Goal: Check status: Check status

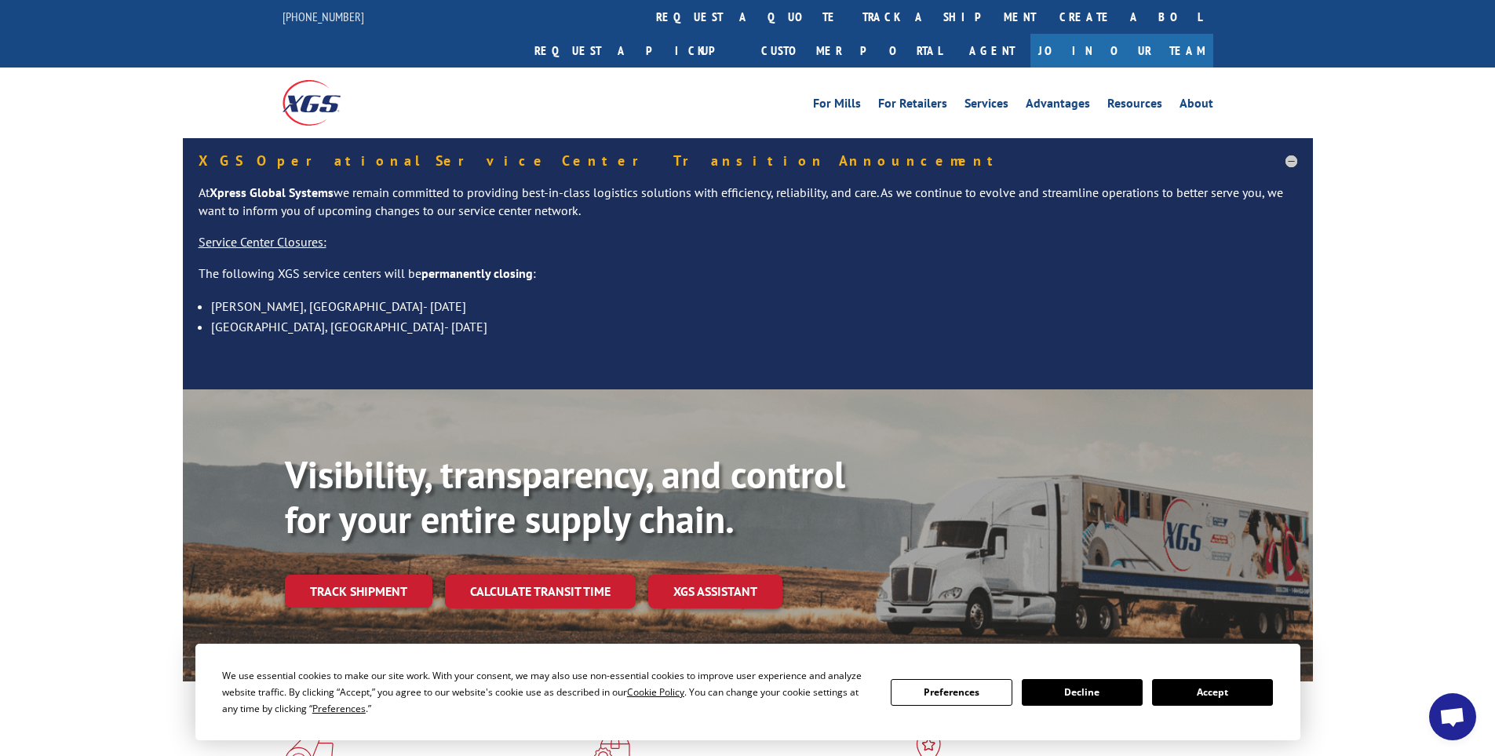
click at [1235, 691] on button "Accept" at bounding box center [1212, 692] width 121 height 27
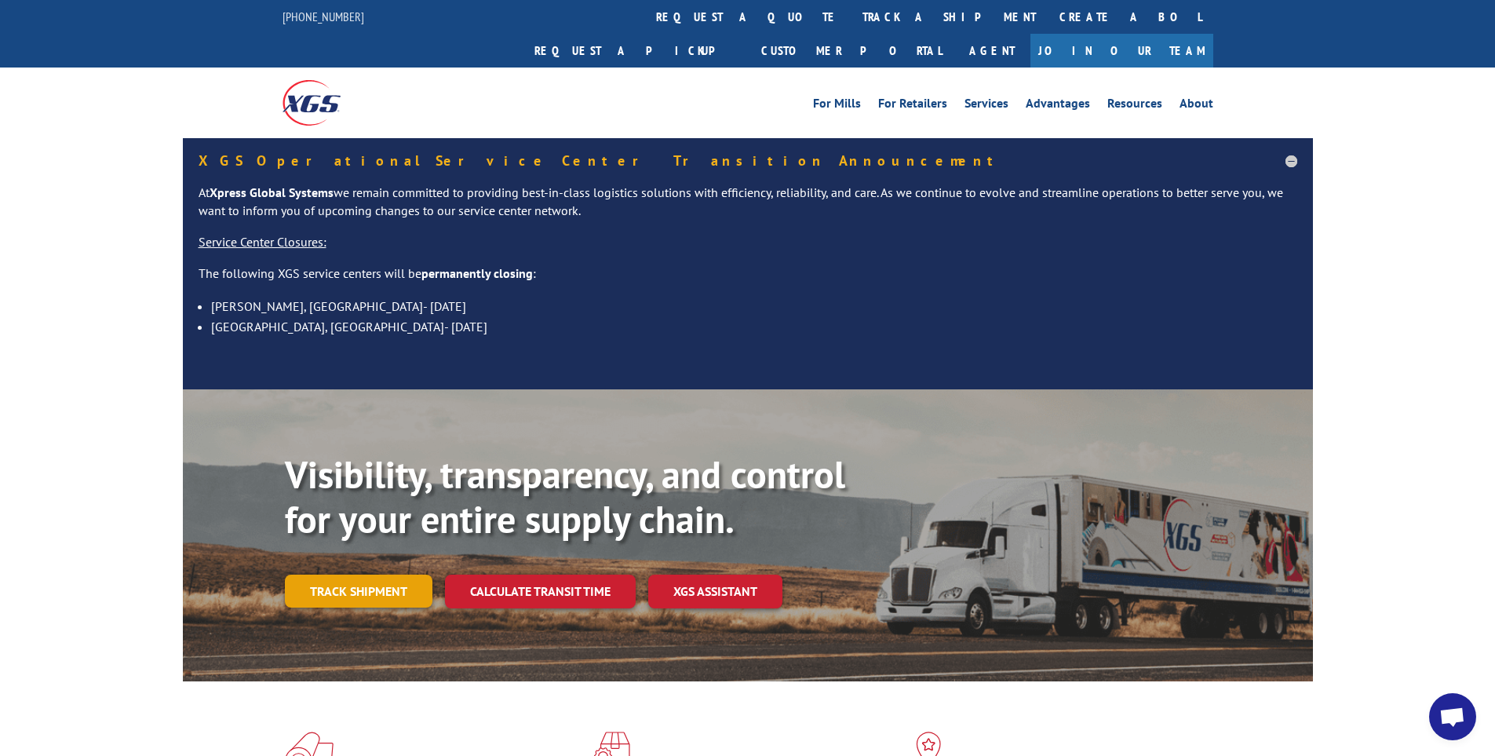
click at [327, 575] on link "Track shipment" at bounding box center [359, 591] width 148 height 33
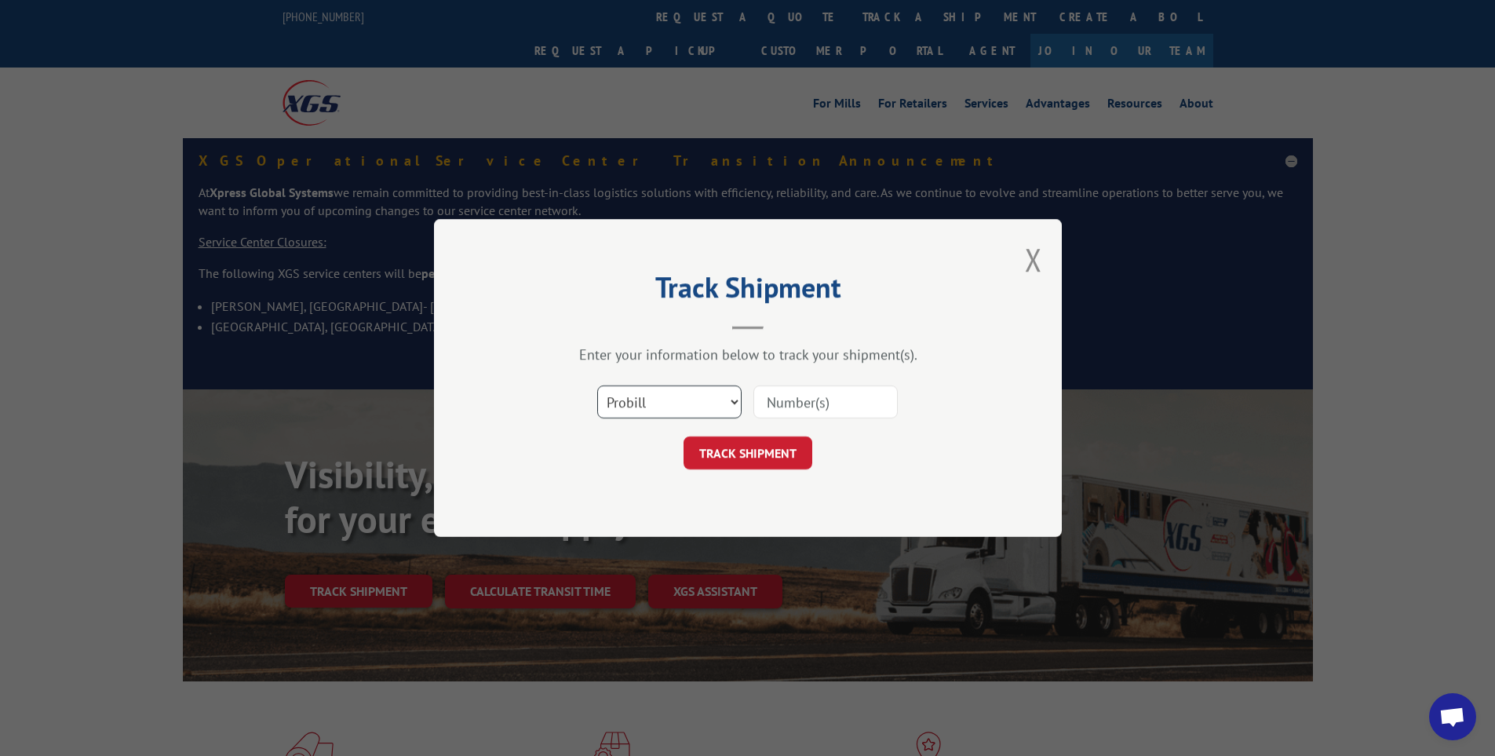
click at [681, 410] on select "Select category... Probill BOL PO" at bounding box center [669, 401] width 144 height 33
select select "po"
click at [597, 385] on select "Select category... Probill BOL PO" at bounding box center [669, 401] width 144 height 33
click at [779, 392] on input at bounding box center [826, 401] width 144 height 33
paste input "14537900"
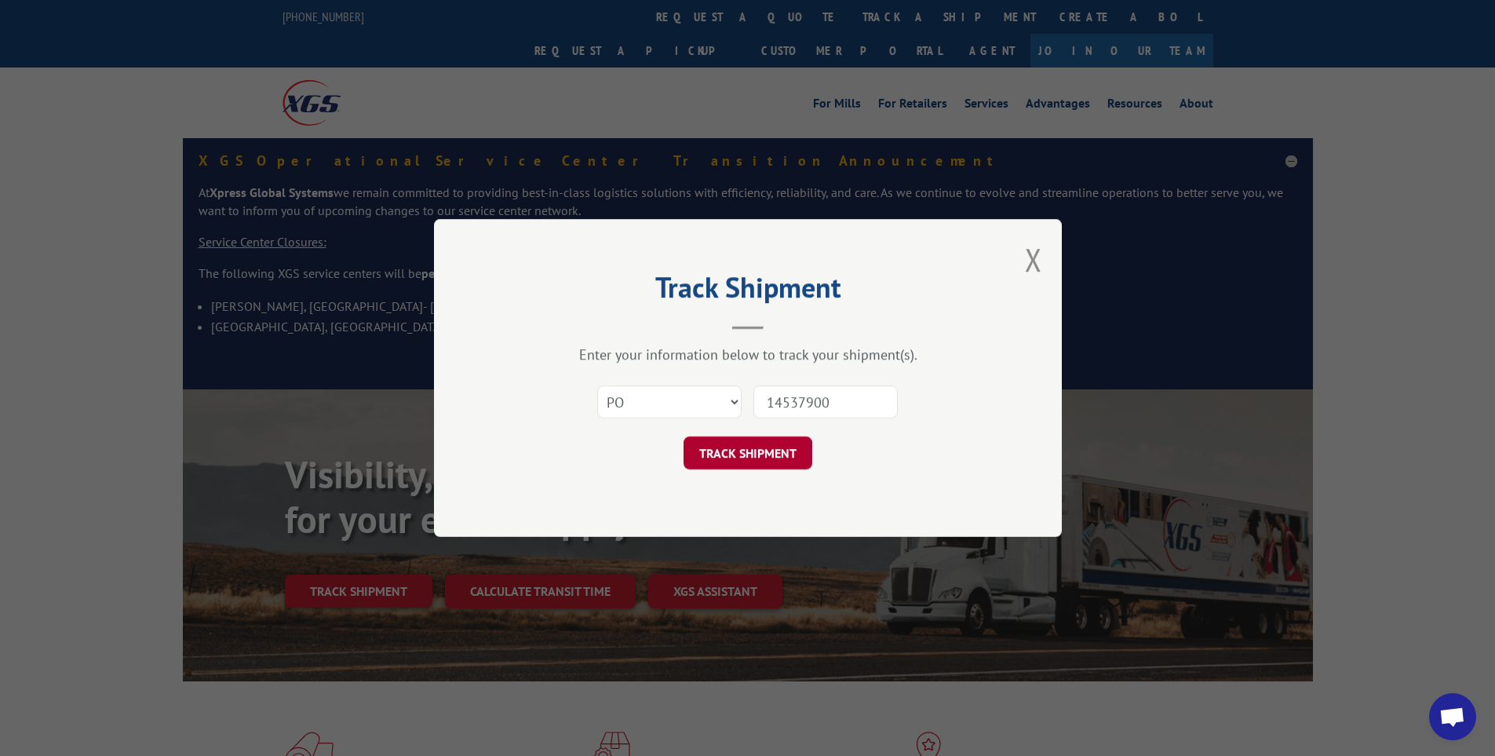
type input "14537900"
click at [766, 452] on button "TRACK SHIPMENT" at bounding box center [748, 452] width 129 height 33
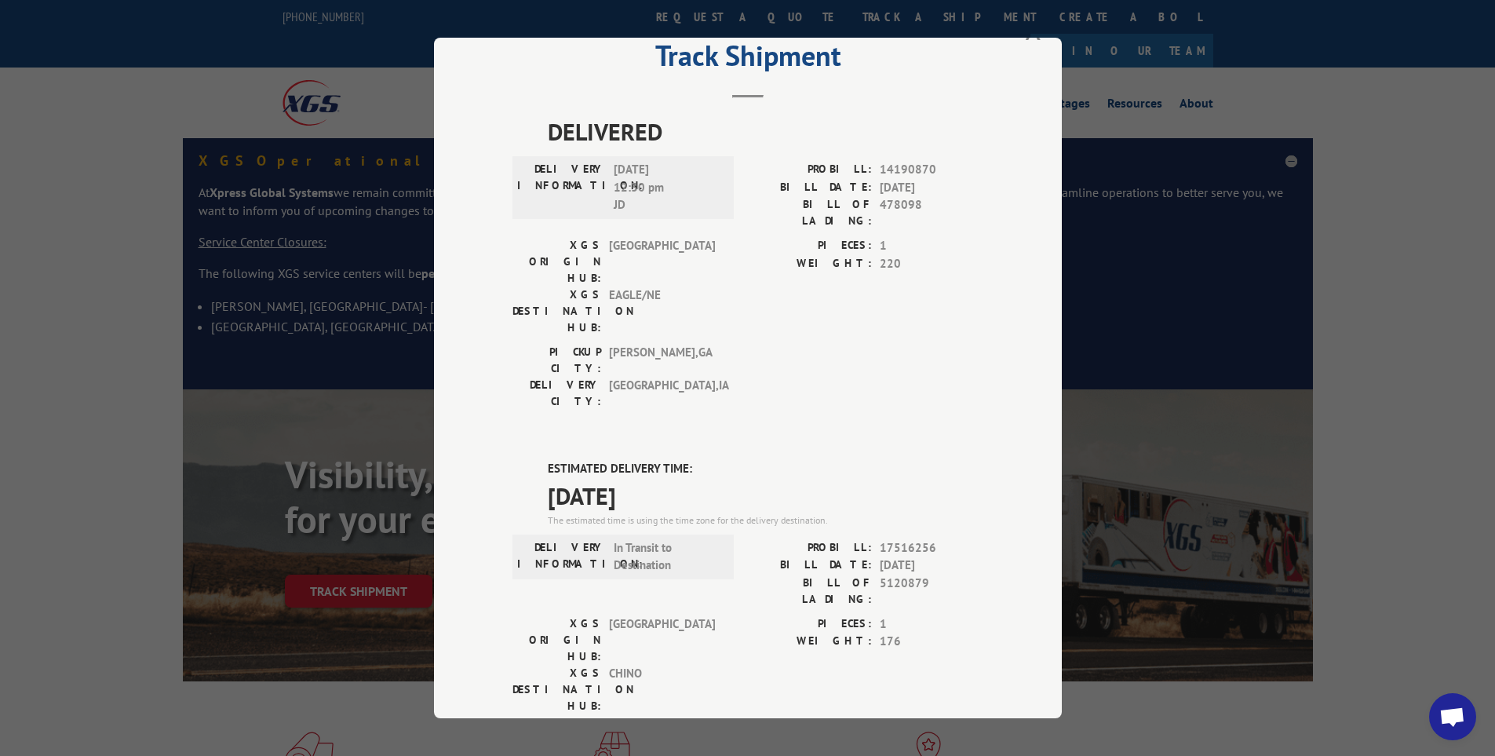
scroll to position [78, 0]
